Goal: Find specific page/section: Find specific page/section

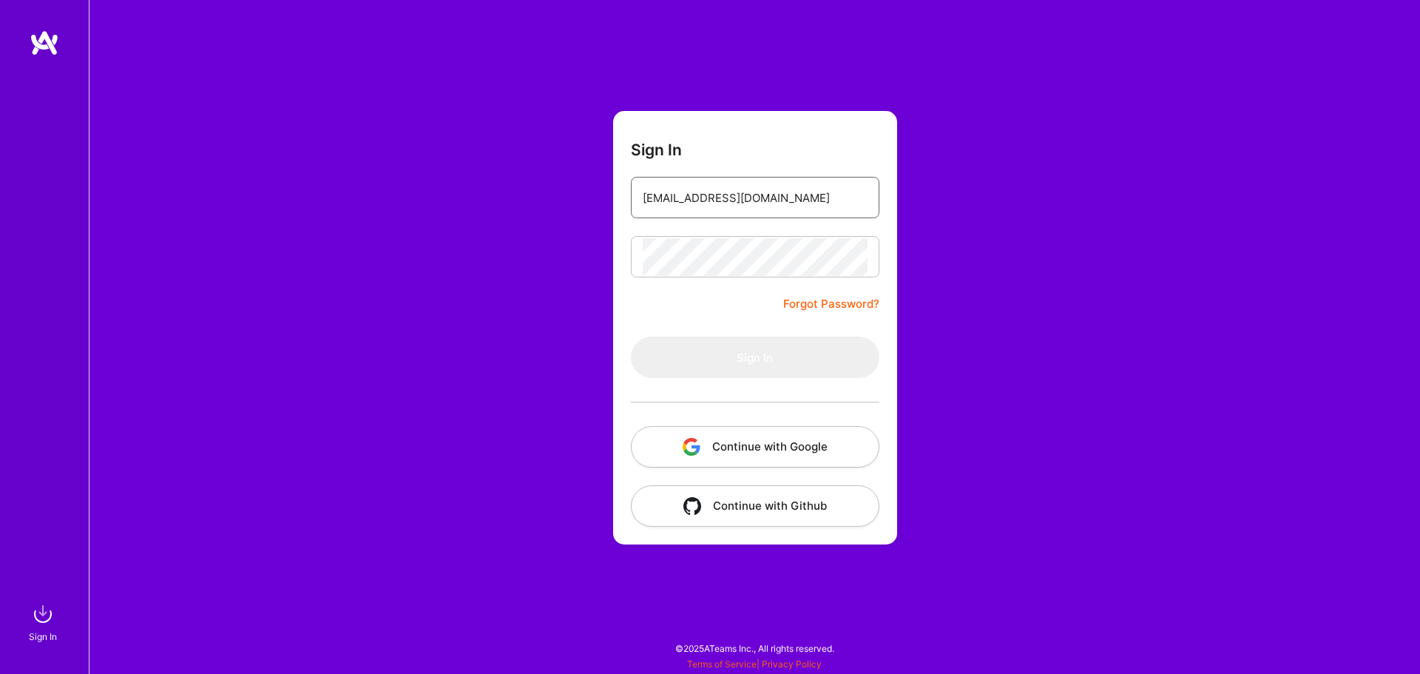
click at [705, 188] on input "[EMAIL_ADDRESS][DOMAIN_NAME]" at bounding box center [755, 198] width 225 height 38
type input "[EMAIL_ADDRESS][DOMAIN_NAME]"
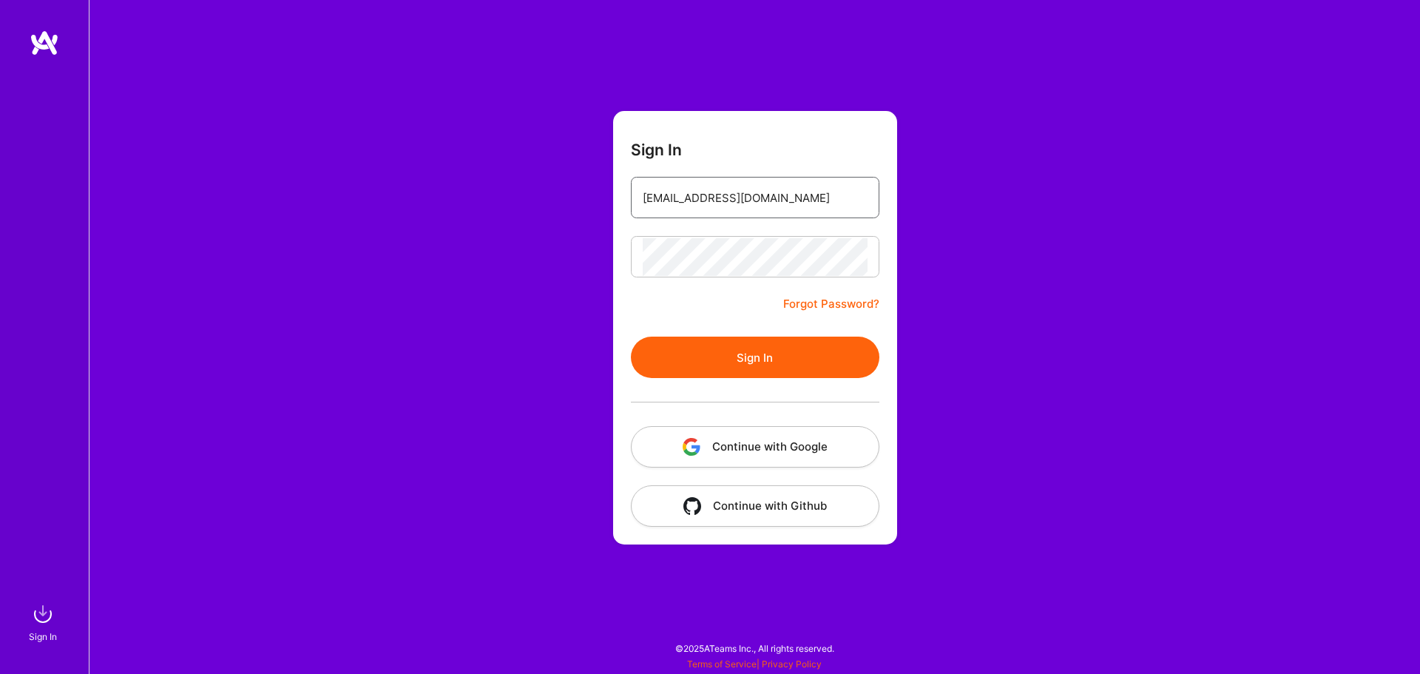
click at [729, 208] on input "[EMAIL_ADDRESS][DOMAIN_NAME]" at bounding box center [755, 198] width 225 height 38
click at [667, 339] on button "Sign In" at bounding box center [755, 357] width 249 height 41
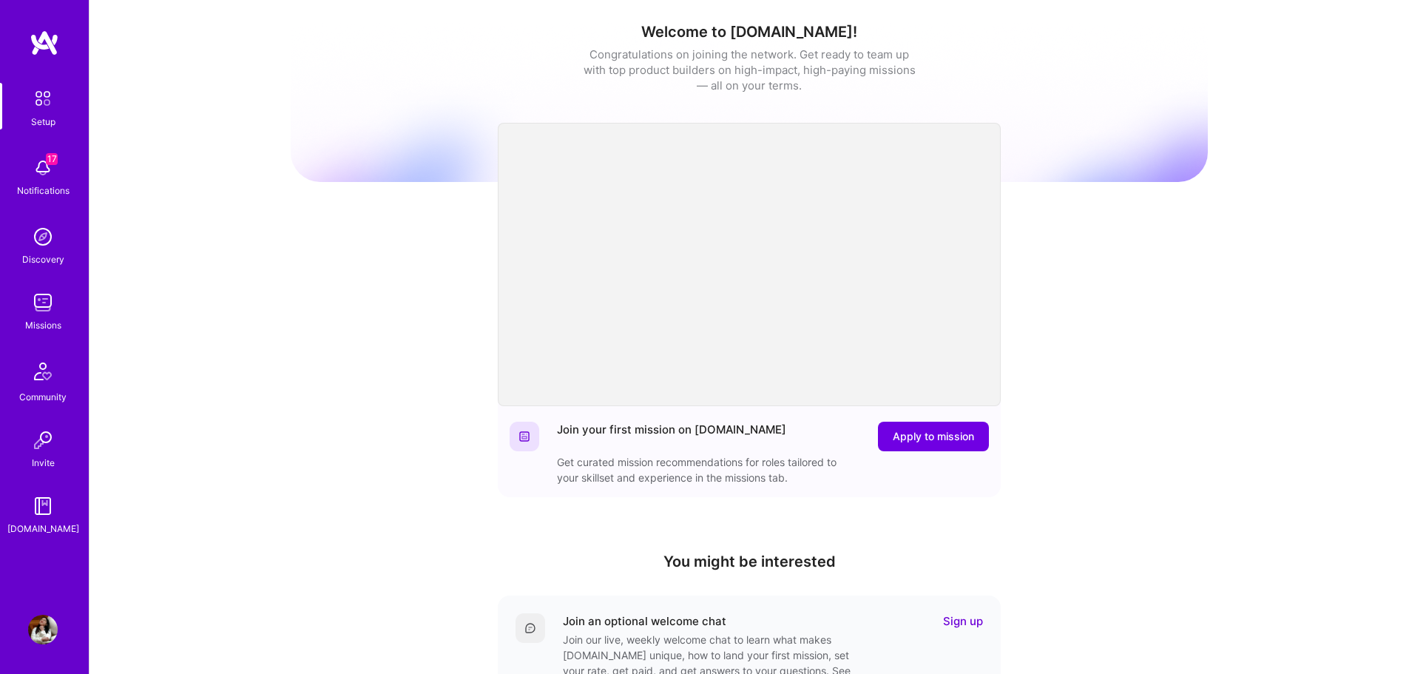
click at [56, 303] on img at bounding box center [43, 303] width 30 height 30
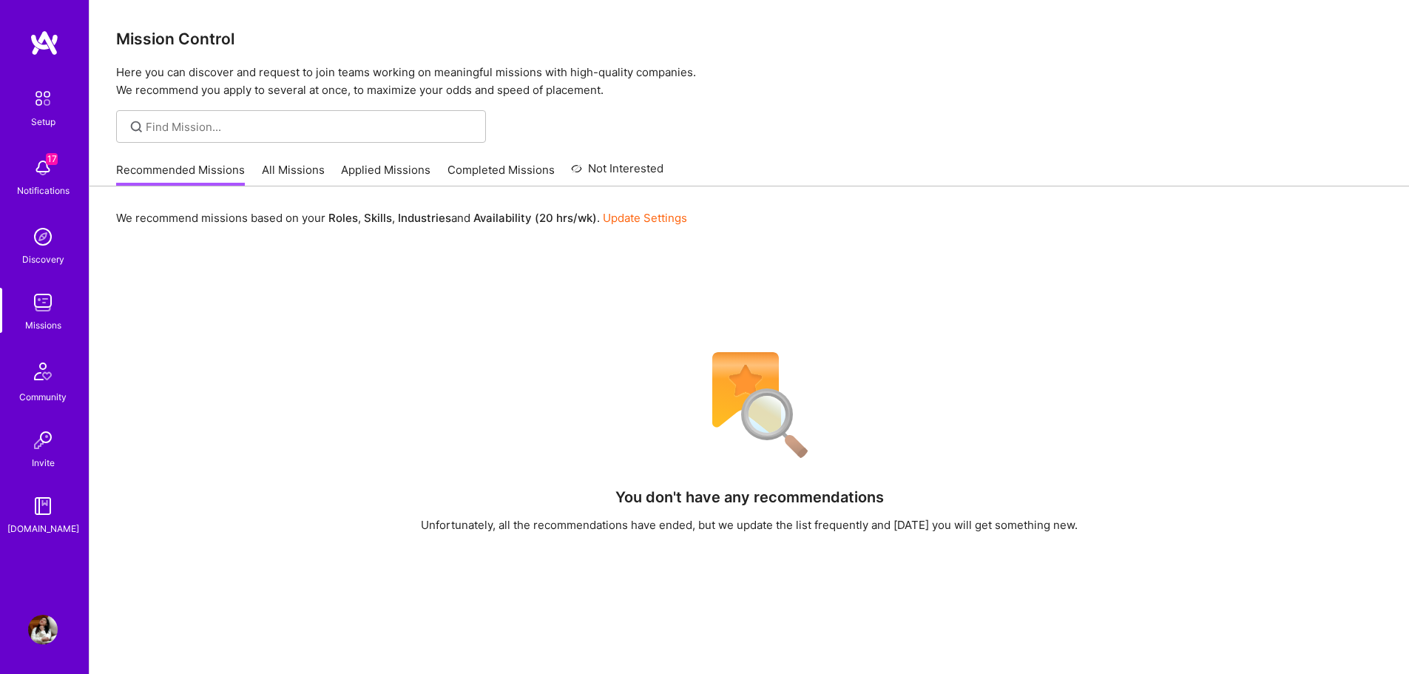
click at [294, 173] on link "All Missions" at bounding box center [293, 174] width 63 height 24
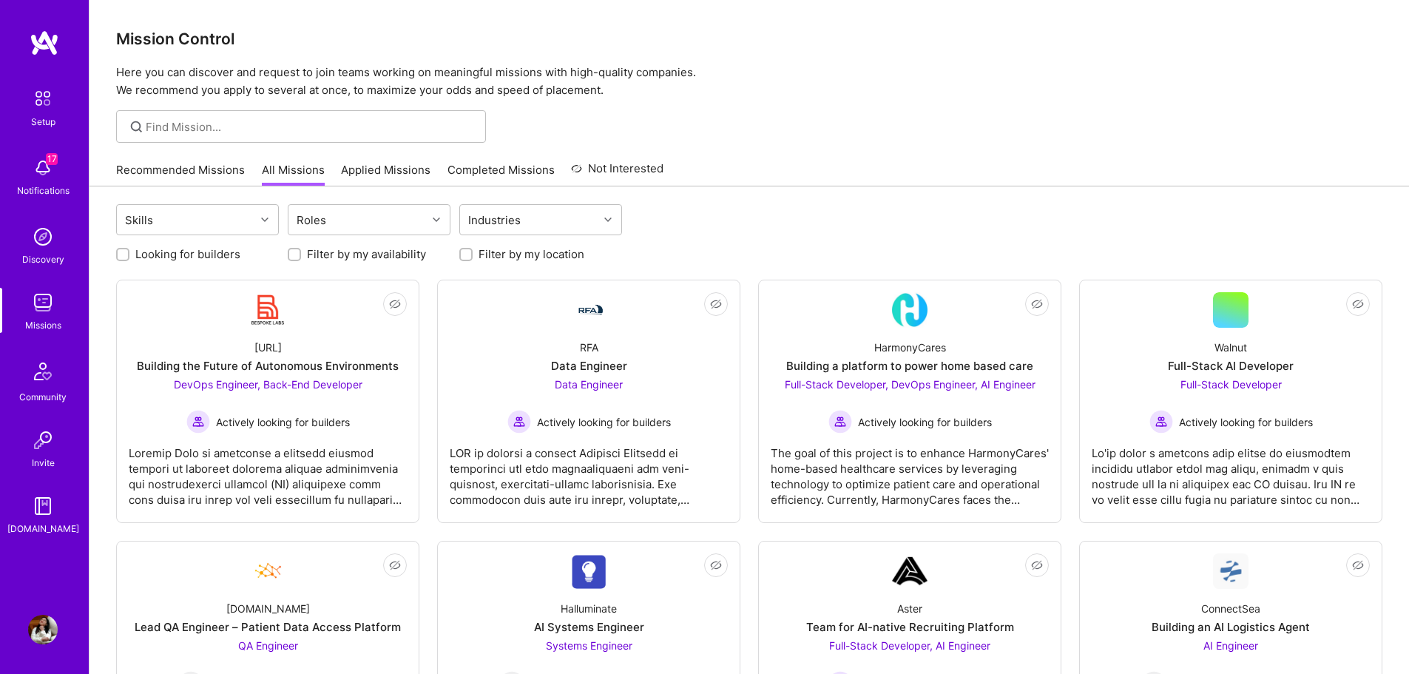
click at [508, 255] on label "Filter by my location" at bounding box center [532, 254] width 106 height 16
click at [473, 255] on input "Filter by my location" at bounding box center [467, 255] width 10 height 10
checkbox input "true"
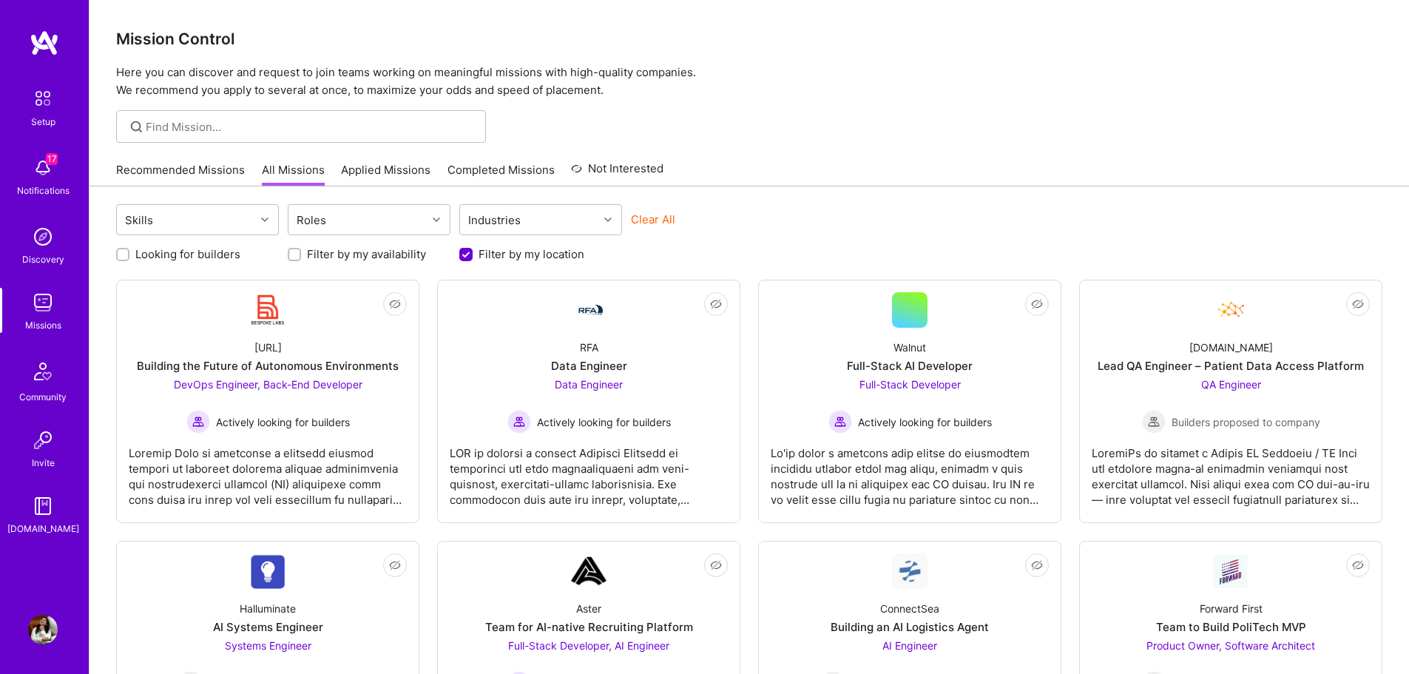
click at [828, 252] on div "Looking for builders Filter by my availability Filter by my location" at bounding box center [749, 250] width 1267 height 23
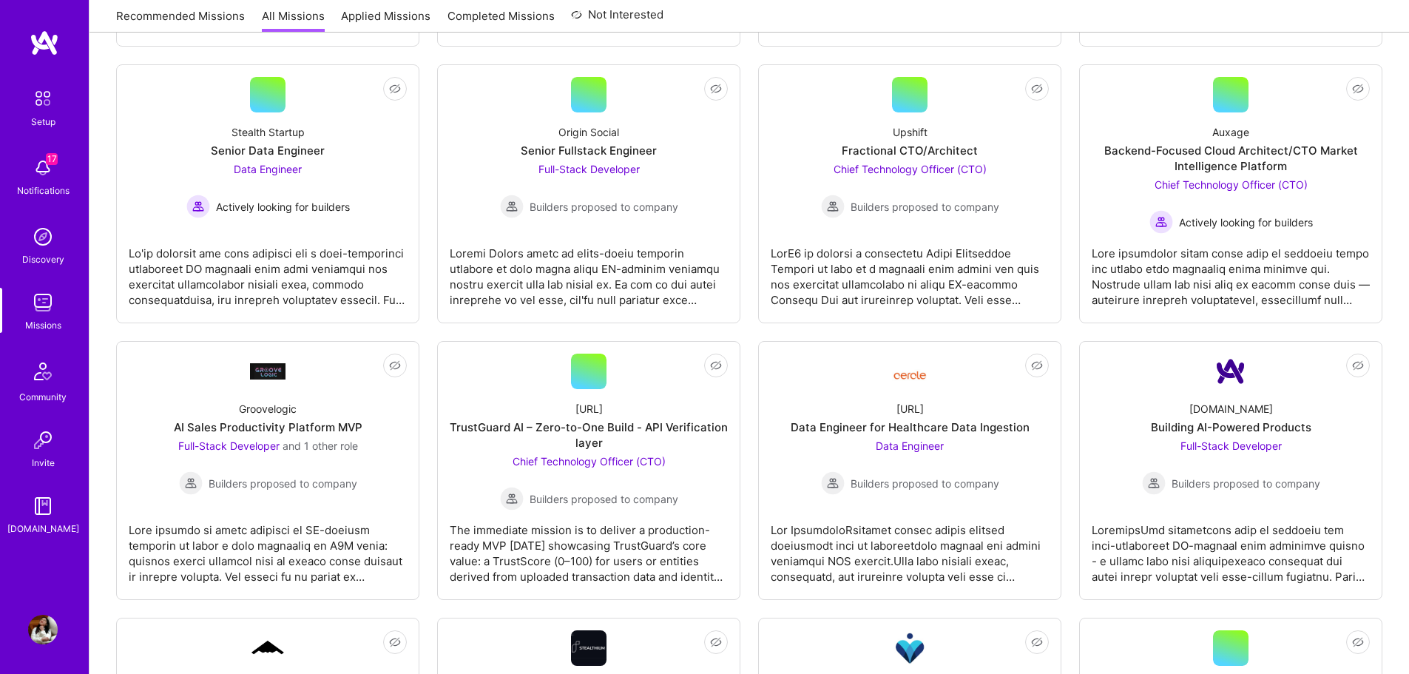
scroll to position [2344, 0]
